Goal: Information Seeking & Learning: Learn about a topic

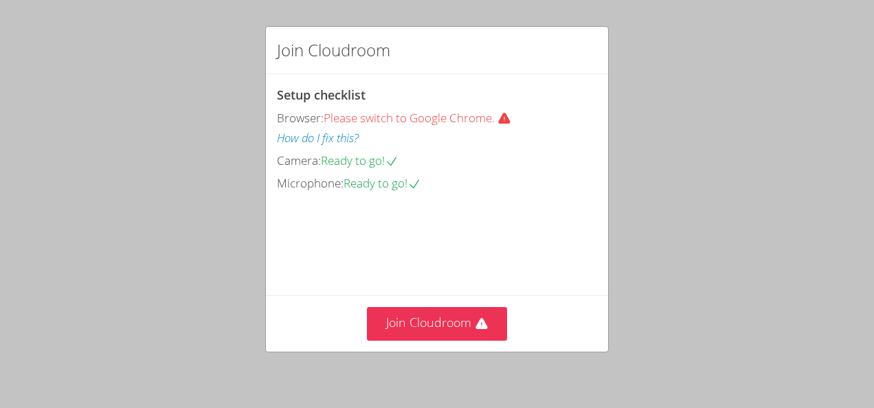
scroll to position [103, 0]
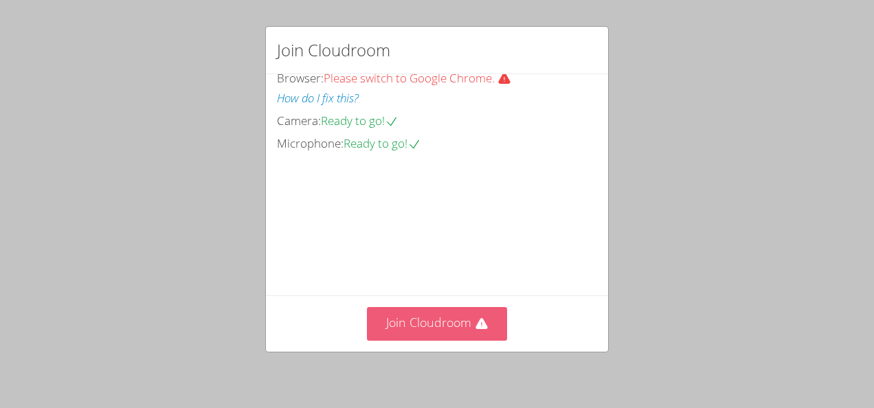
click at [461, 318] on button "Join Cloudroom" at bounding box center [437, 324] width 141 height 34
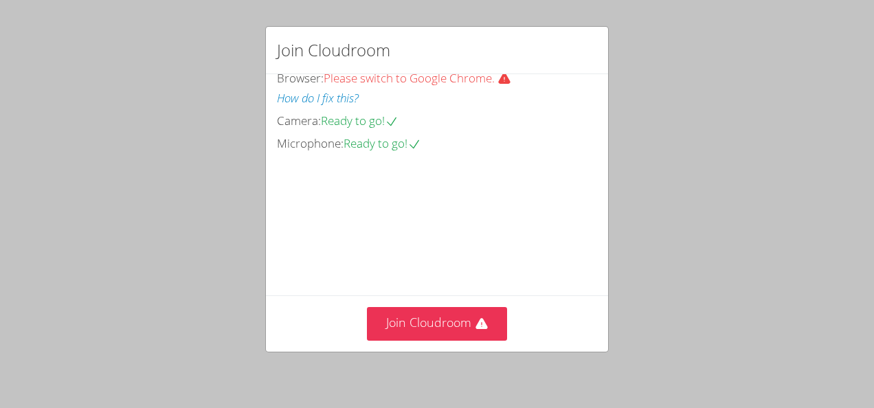
scroll to position [103, 0]
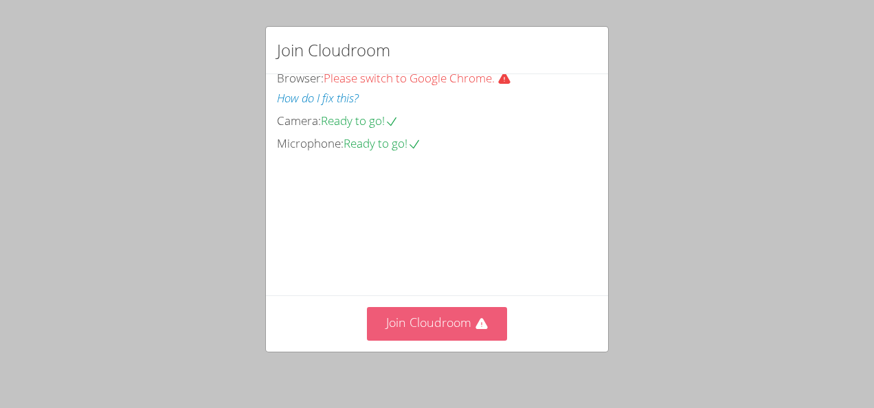
click at [437, 328] on button "Join Cloudroom" at bounding box center [437, 324] width 141 height 34
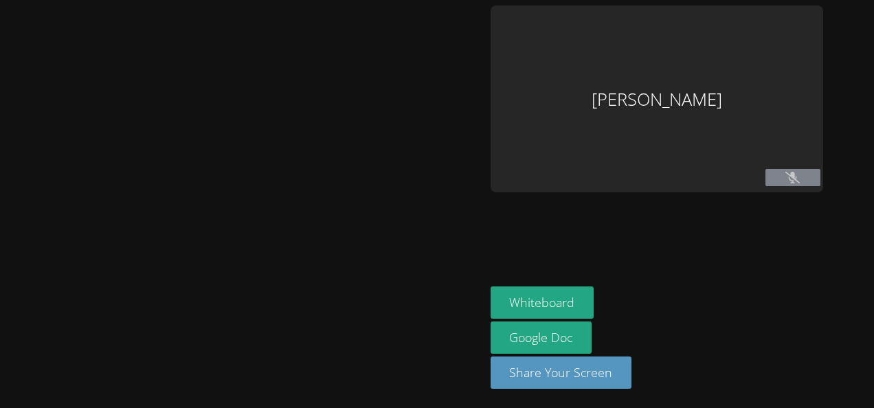
click at [515, 195] on aside "Colin Ellis Whiteboard Google Doc Share Your Screen" at bounding box center [656, 204] width 343 height 408
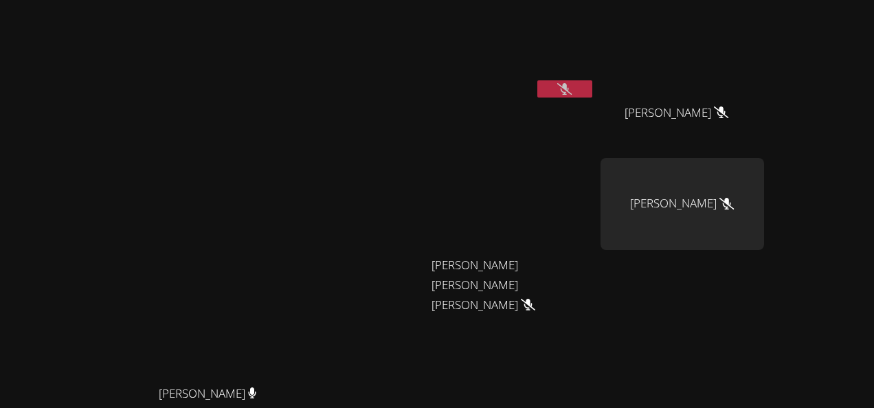
scroll to position [169, 0]
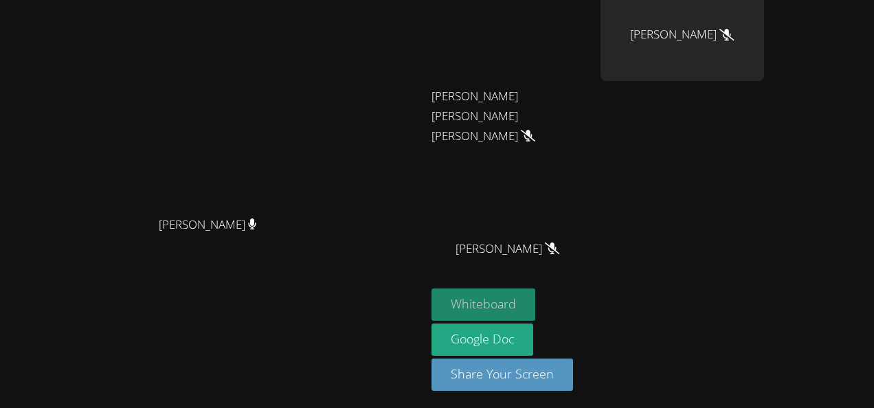
click at [535, 294] on button "Whiteboard" at bounding box center [483, 304] width 104 height 32
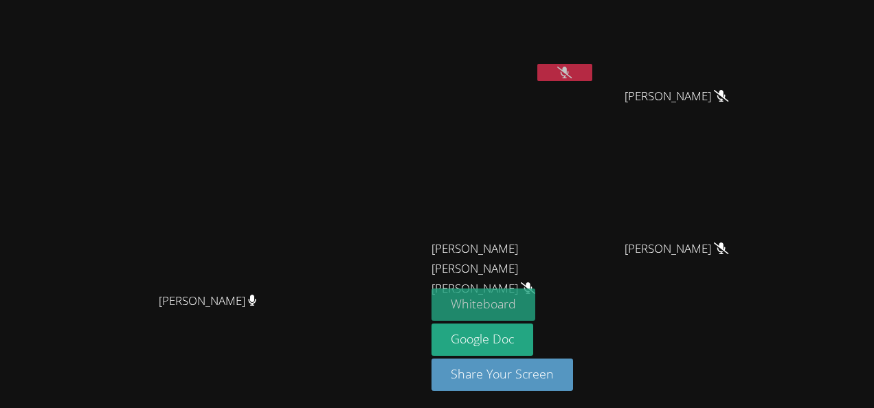
click at [535, 293] on button "Whiteboard" at bounding box center [483, 304] width 104 height 32
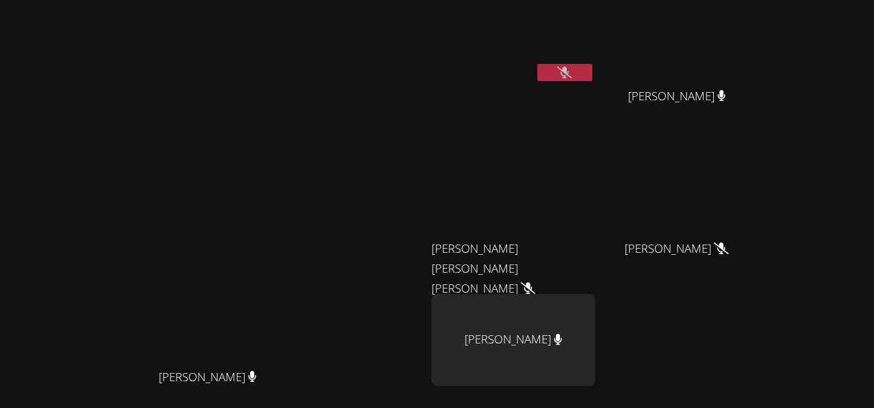
scroll to position [169, 0]
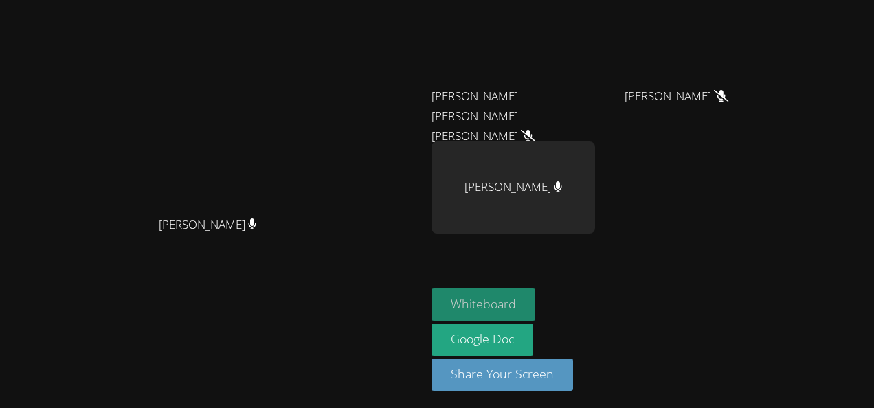
click at [535, 306] on button "Whiteboard" at bounding box center [483, 304] width 104 height 32
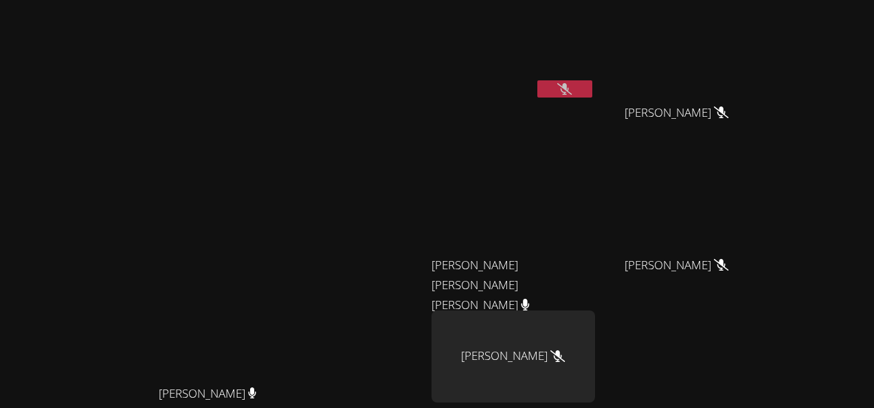
click at [571, 92] on icon at bounding box center [564, 89] width 14 height 12
click at [592, 87] on button at bounding box center [564, 88] width 55 height 17
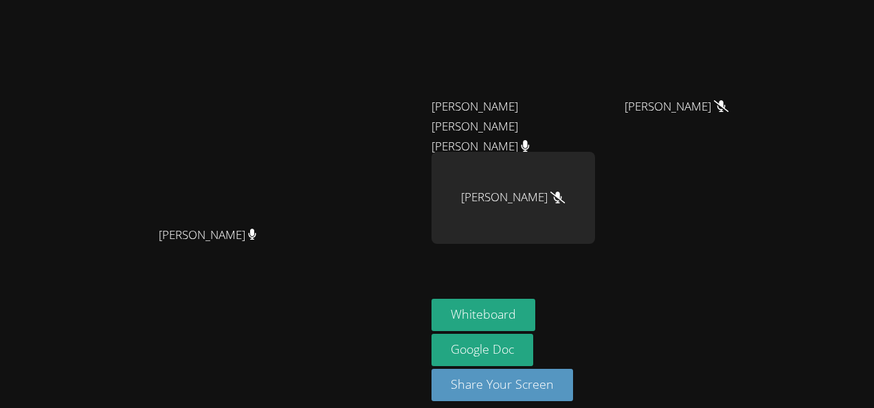
scroll to position [169, 0]
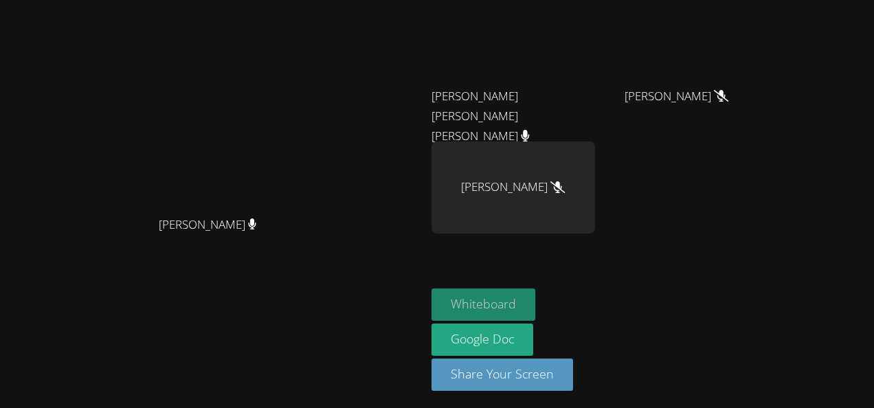
click at [535, 313] on button "Whiteboard" at bounding box center [483, 304] width 104 height 32
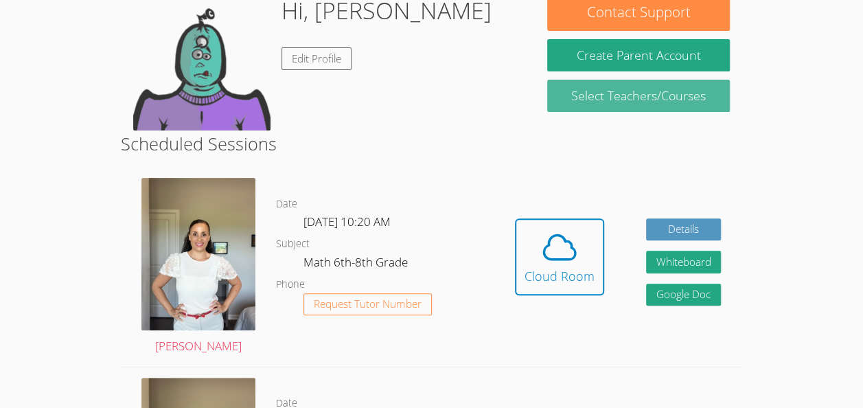
scroll to position [141, 0]
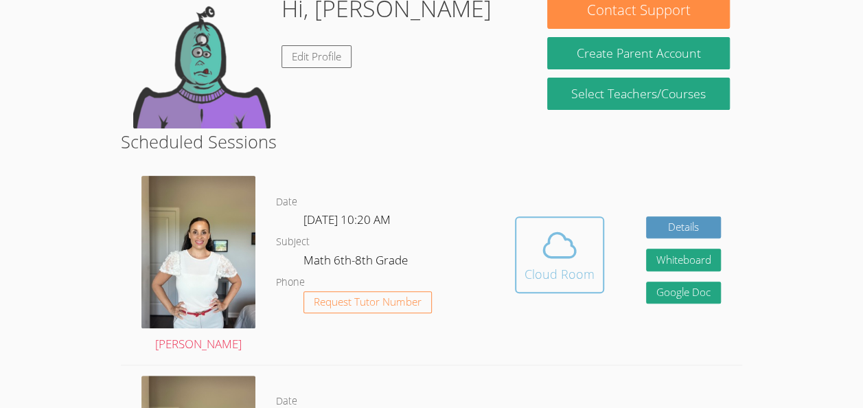
click at [569, 250] on icon at bounding box center [559, 245] width 38 height 38
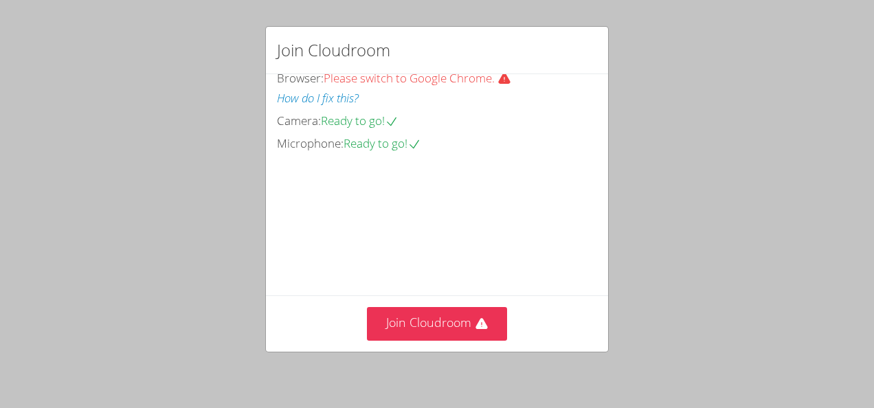
scroll to position [103, 0]
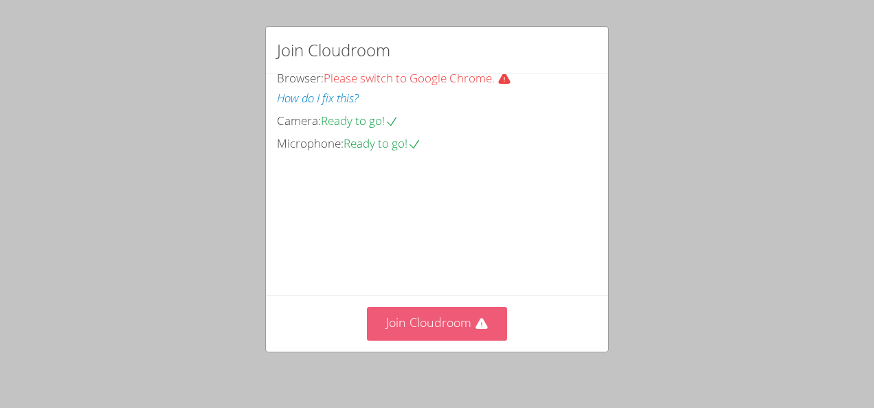
click at [416, 315] on button "Join Cloudroom" at bounding box center [437, 324] width 141 height 34
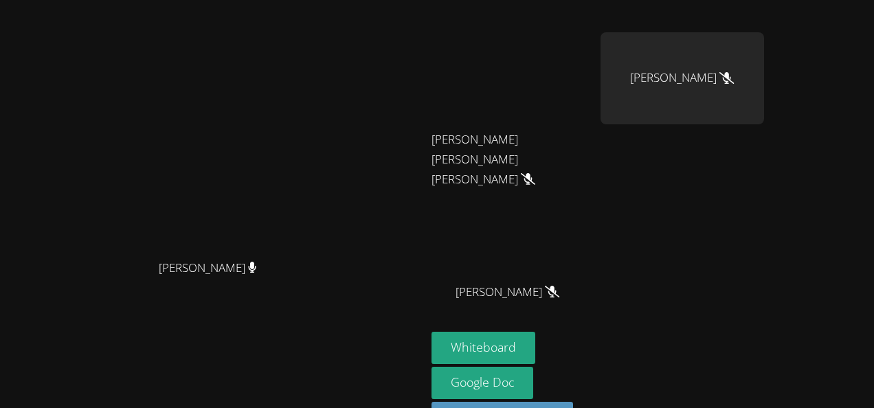
scroll to position [144, 0]
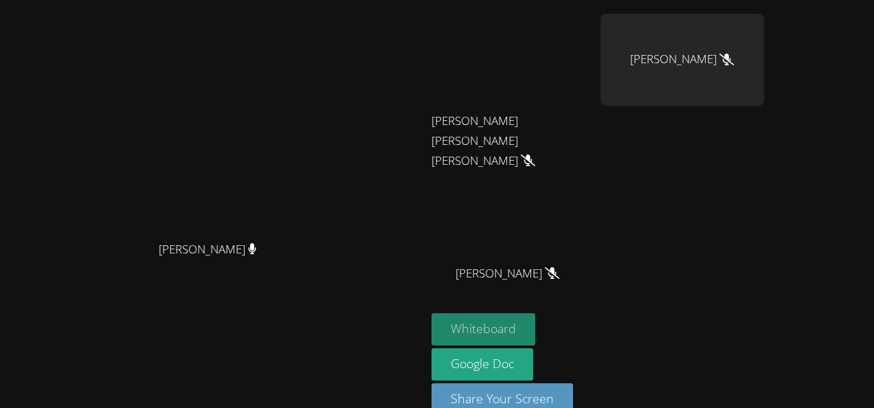
click at [535, 317] on button "Whiteboard" at bounding box center [483, 329] width 104 height 32
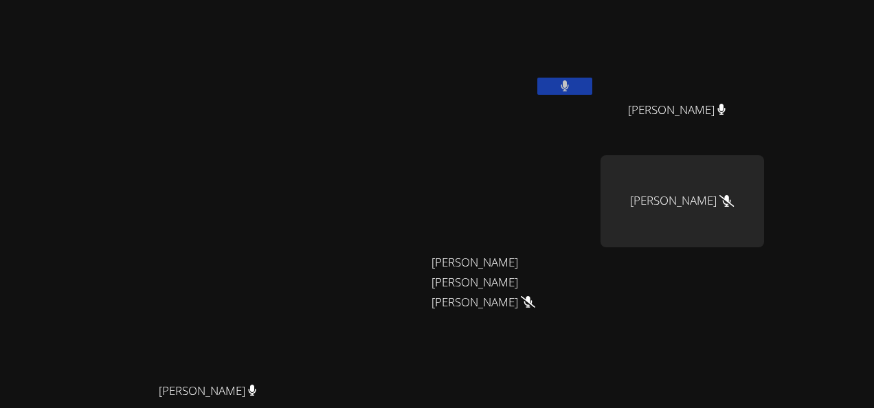
scroll to position [0, 0]
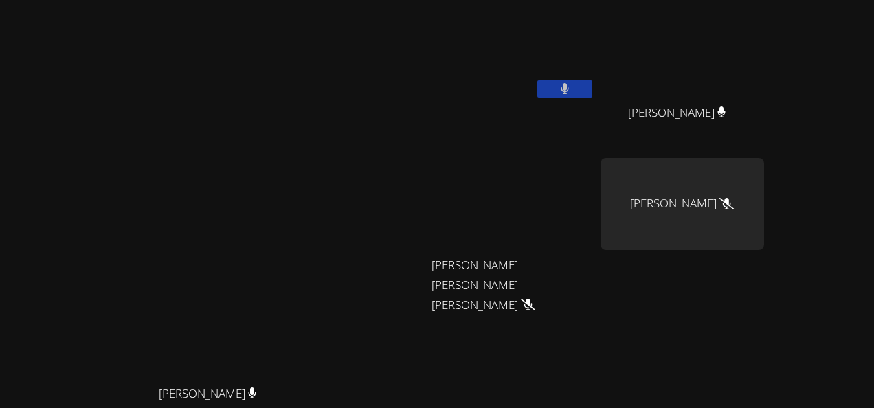
click at [592, 87] on button at bounding box center [564, 88] width 55 height 17
click at [308, 176] on video at bounding box center [213, 261] width 206 height 233
click at [571, 93] on icon at bounding box center [564, 89] width 14 height 12
click at [592, 82] on button at bounding box center [564, 88] width 55 height 17
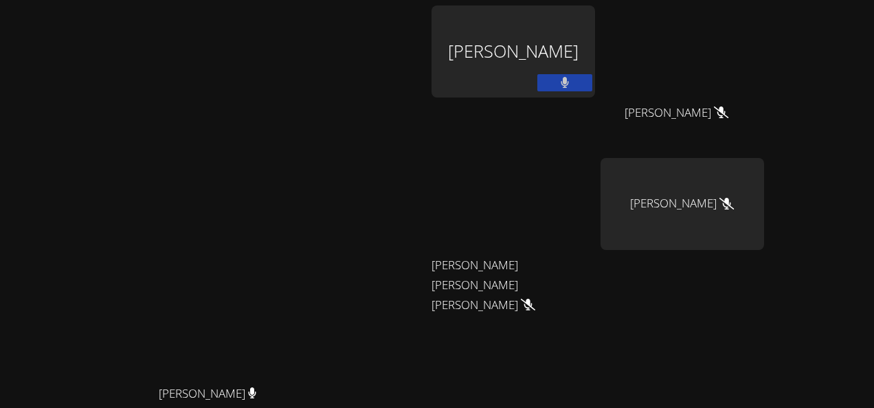
click at [592, 87] on button at bounding box center [564, 82] width 55 height 17
click at [571, 85] on icon at bounding box center [564, 83] width 14 height 12
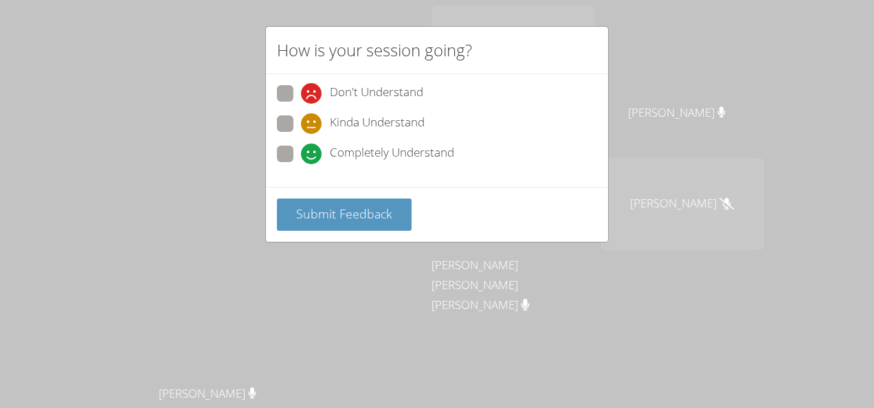
click at [399, 154] on span "Completely Understand" at bounding box center [392, 154] width 124 height 21
click at [312, 154] on input "Completely Understand" at bounding box center [307, 152] width 12 height 12
radio input "true"
click at [390, 194] on div "Submit Feedback" at bounding box center [437, 214] width 342 height 55
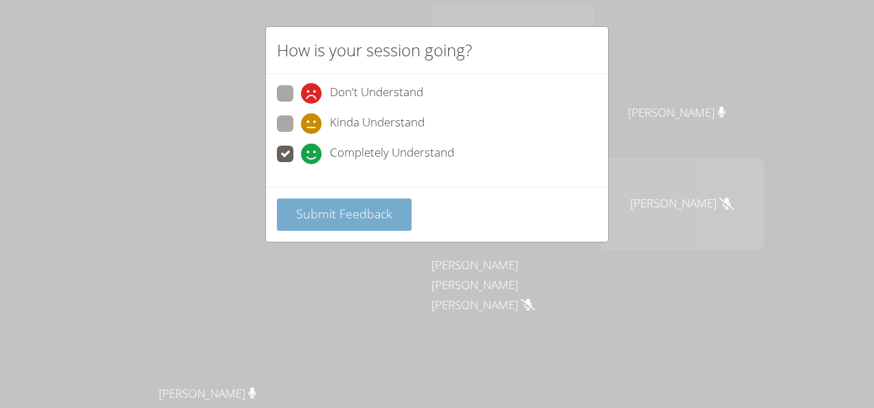
click at [367, 221] on button "Submit Feedback" at bounding box center [344, 214] width 135 height 32
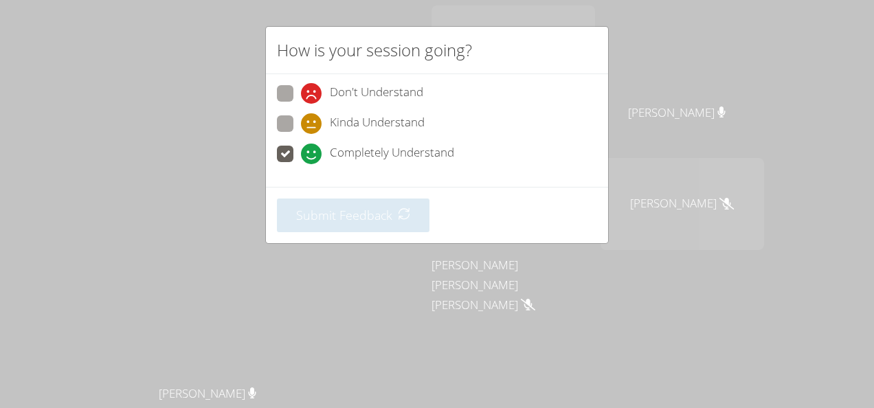
click at [448, 121] on div "Kinda Understand" at bounding box center [437, 127] width 320 height 25
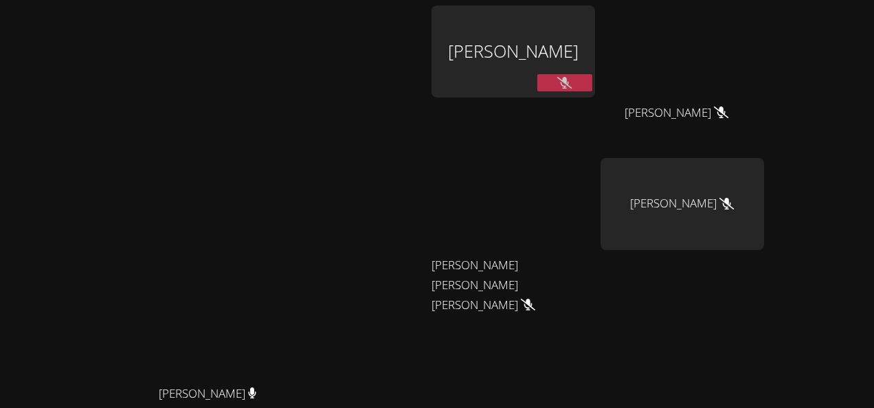
click at [592, 82] on button at bounding box center [564, 82] width 55 height 17
click at [569, 85] on icon at bounding box center [564, 83] width 8 height 12
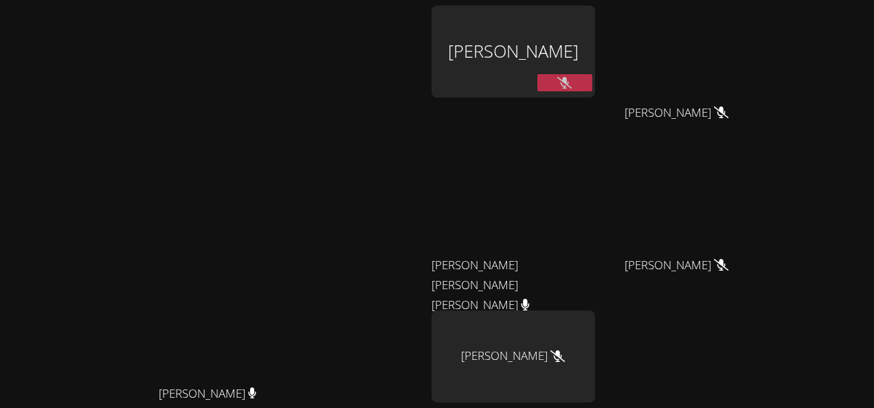
click at [592, 91] on button at bounding box center [564, 82] width 55 height 17
click at [569, 84] on icon at bounding box center [564, 83] width 9 height 12
